Goal: Find specific page/section: Find specific page/section

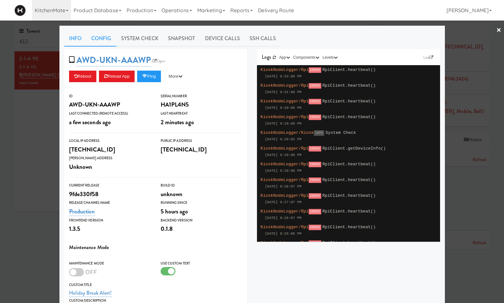
click at [108, 36] on link "Config" at bounding box center [101, 39] width 30 height 16
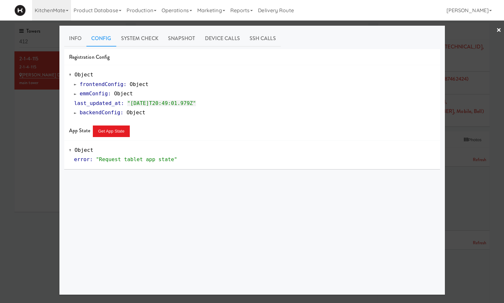
click at [85, 95] on span "emmConfig" at bounding box center [94, 94] width 28 height 6
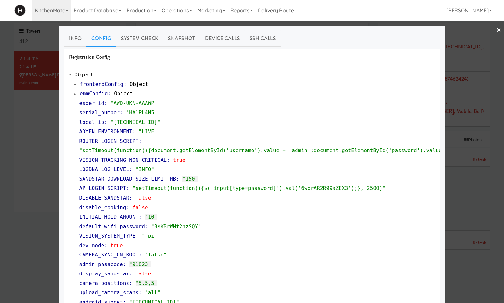
click at [34, 244] on div at bounding box center [252, 151] width 504 height 303
